Goal: Transaction & Acquisition: Purchase product/service

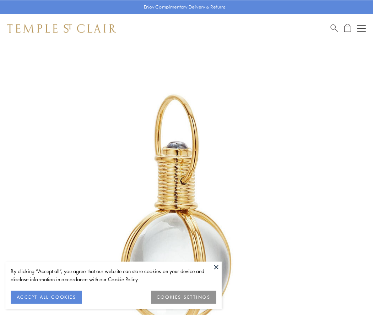
scroll to position [185, 0]
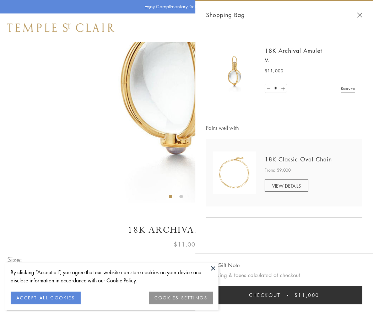
click at [284, 295] on button "Checkout $11,000" at bounding box center [284, 295] width 156 height 18
